Goal: Task Accomplishment & Management: Complete application form

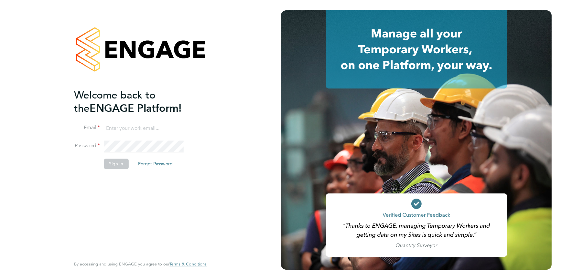
type input "[EMAIL_ADDRESS][DOMAIN_NAME]"
click at [120, 164] on button "Sign In" at bounding box center [116, 164] width 25 height 10
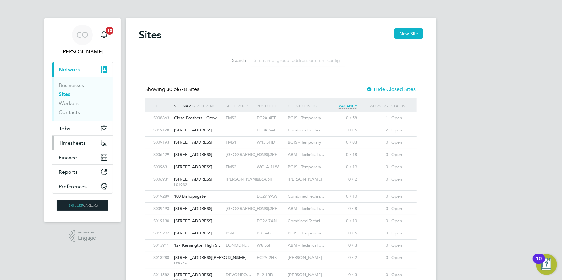
click at [80, 139] on button "Timesheets" at bounding box center [82, 143] width 60 height 14
click at [74, 143] on span "Timesheets" at bounding box center [72, 143] width 27 height 6
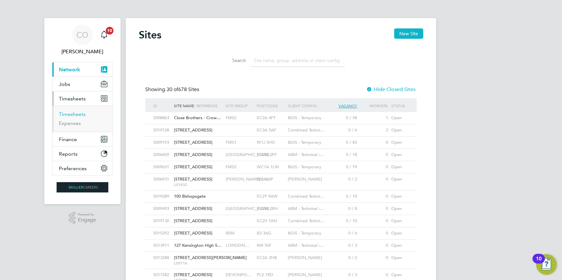
click at [73, 115] on link "Timesheets" at bounding box center [72, 114] width 27 height 6
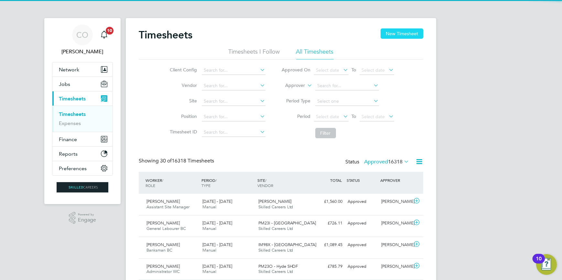
click at [395, 33] on button "New Timesheet" at bounding box center [402, 33] width 43 height 10
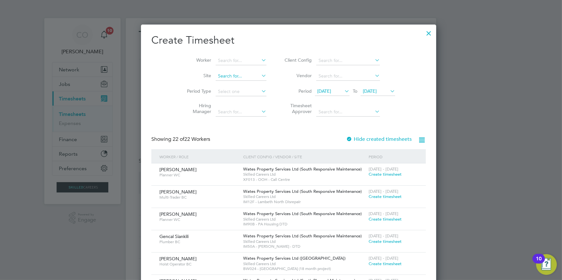
click at [226, 78] on input at bounding box center [241, 76] width 51 height 9
click at [237, 53] on li "Worker" at bounding box center [224, 61] width 101 height 16
click at [219, 60] on input at bounding box center [241, 60] width 51 height 9
click at [227, 71] on li "Joe Du faur" at bounding box center [237, 69] width 58 height 9
type input "Joe Dufaur"
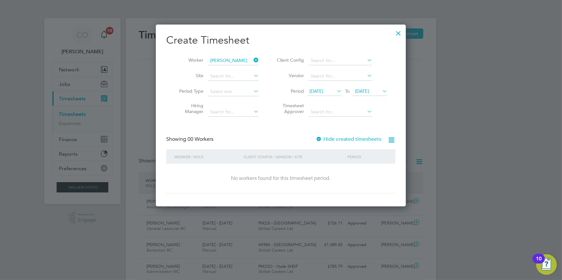
click at [318, 137] on div at bounding box center [319, 139] width 6 height 6
click at [369, 92] on span "19 Sep 2025" at bounding box center [362, 91] width 14 height 6
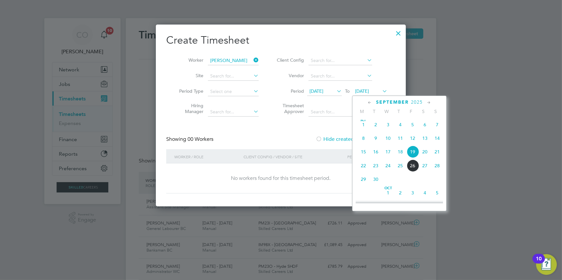
click at [437, 167] on span "28" at bounding box center [437, 166] width 12 height 12
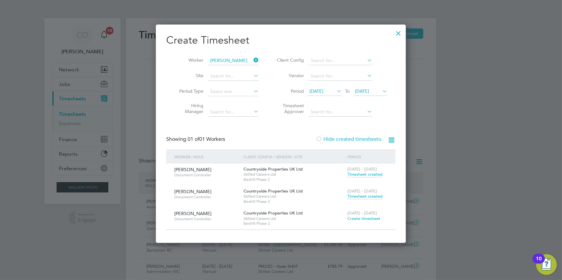
click at [371, 218] on span "Create timesheet" at bounding box center [363, 218] width 33 height 5
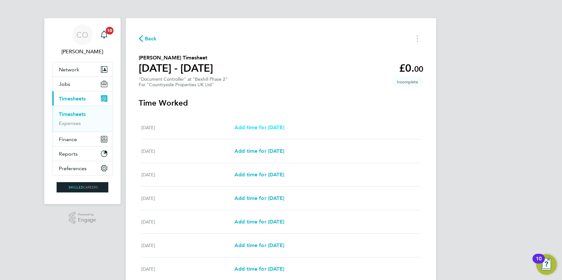
click at [281, 130] on span "Add time for Mon 22 Sep" at bounding box center [259, 128] width 50 height 6
select select "30"
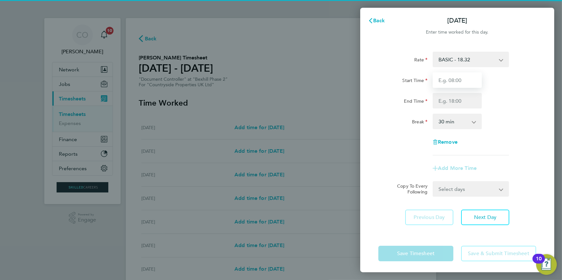
click at [463, 79] on input "Start Time" at bounding box center [457, 80] width 49 height 16
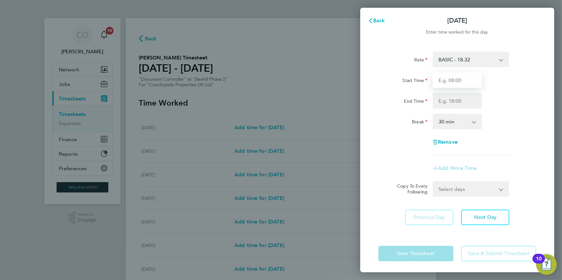
type input "07:30"
type input "17:30"
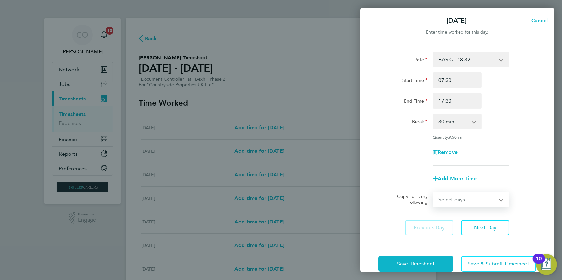
click at [464, 204] on select "Select days Day Weekday (Mon-Fri) Weekend (Sat-Sun) Tuesday Wednesday Thursday …" at bounding box center [467, 199] width 68 height 14
select select "WEEKDAY"
click at [433, 192] on select "Select days Day Weekday (Mon-Fri) Weekend (Sat-Sun) Tuesday Wednesday Thursday …" at bounding box center [467, 199] width 68 height 14
select select "2025-09-28"
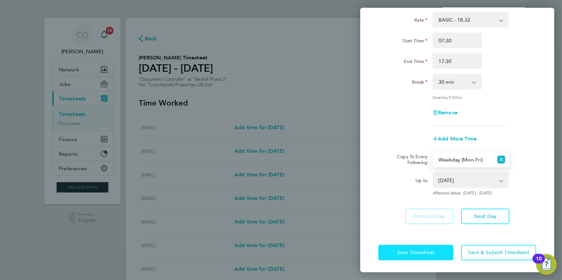
click at [424, 252] on span "Save Timesheet" at bounding box center [416, 253] width 38 height 6
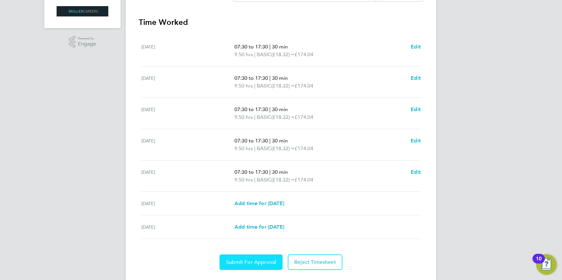
click at [261, 260] on span "Submit For Approval" at bounding box center [251, 262] width 50 height 6
